Goal: Find specific page/section: Find specific page/section

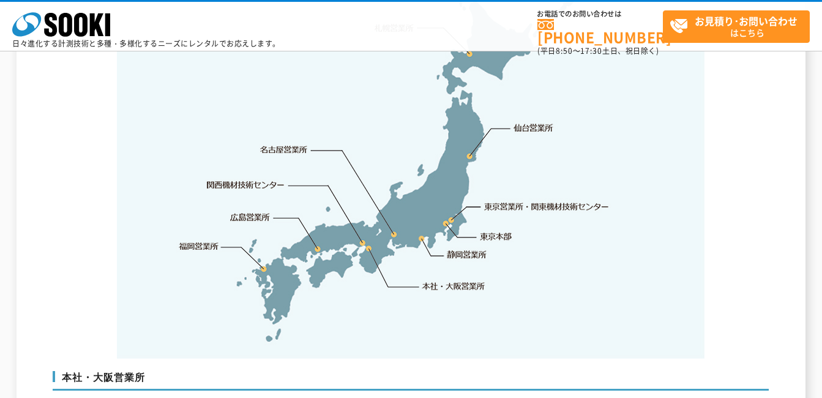
scroll to position [2632, 0]
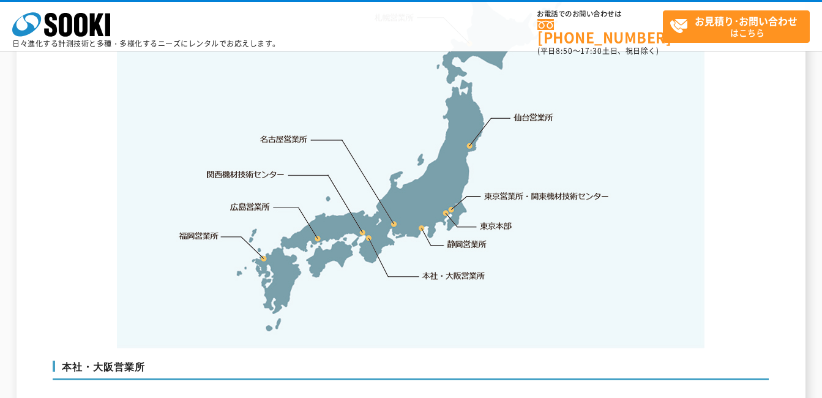
click at [250, 168] on link "関西機材技術センター" at bounding box center [246, 174] width 78 height 12
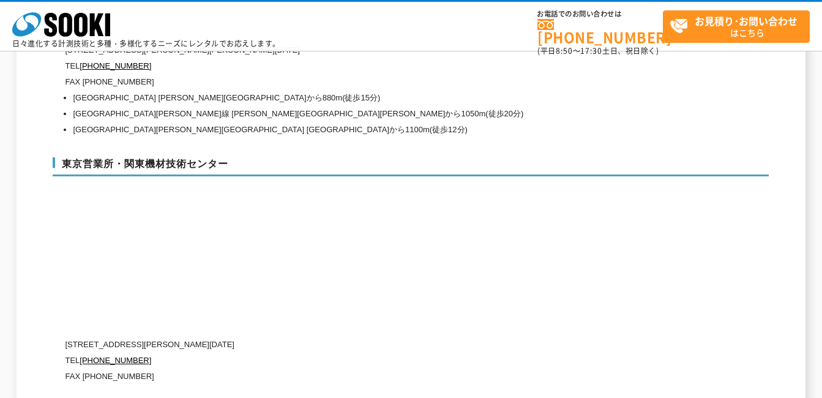
scroll to position [5049, 0]
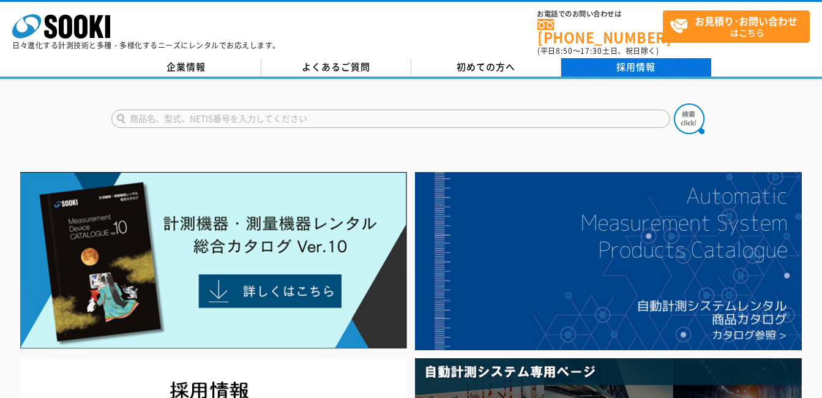
click at [599, 63] on link "採用情報" at bounding box center [636, 67] width 150 height 18
click at [620, 58] on link "採用情報" at bounding box center [636, 67] width 150 height 18
